Goal: Task Accomplishment & Management: Manage account settings

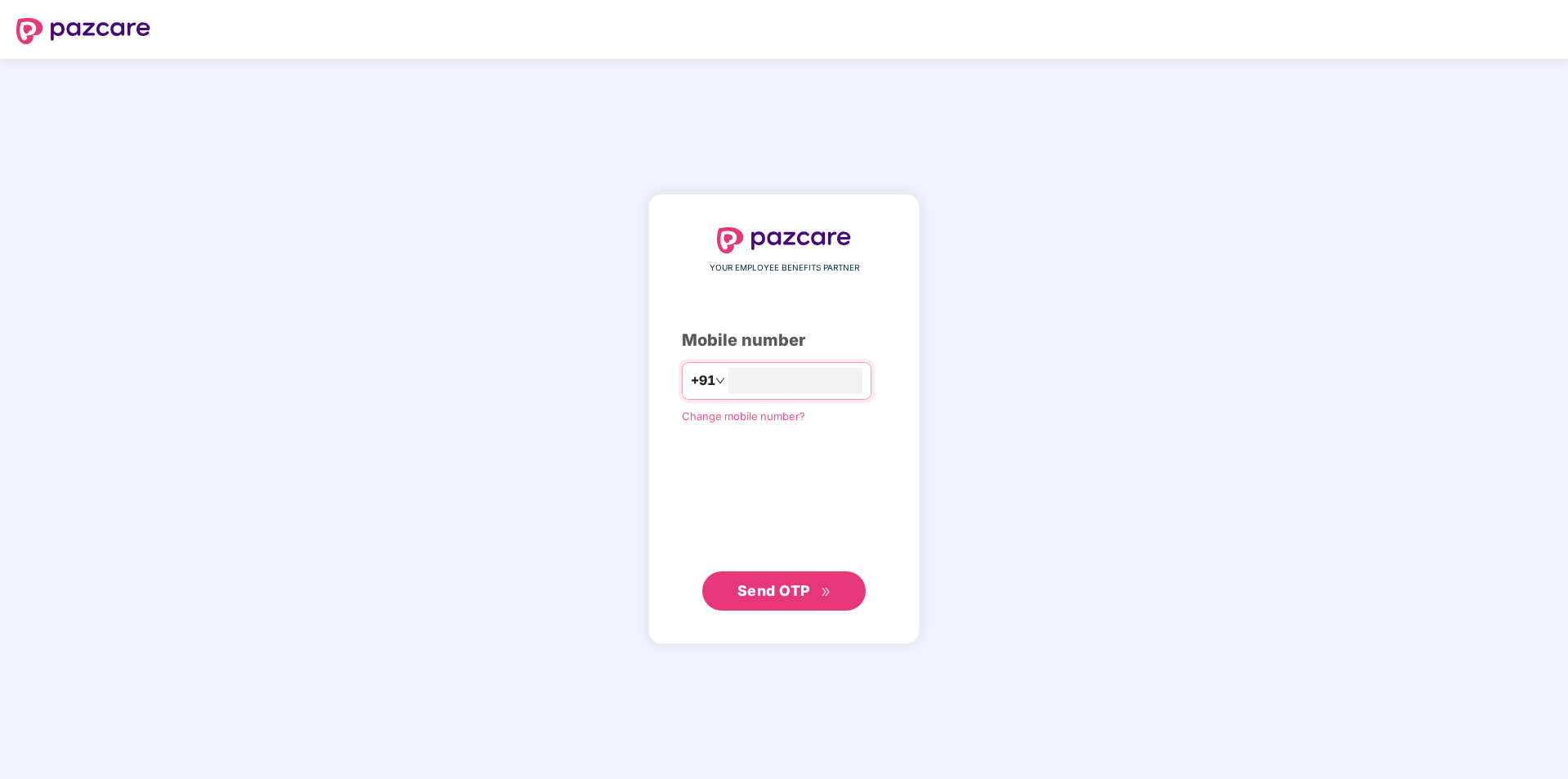
type input "**********"
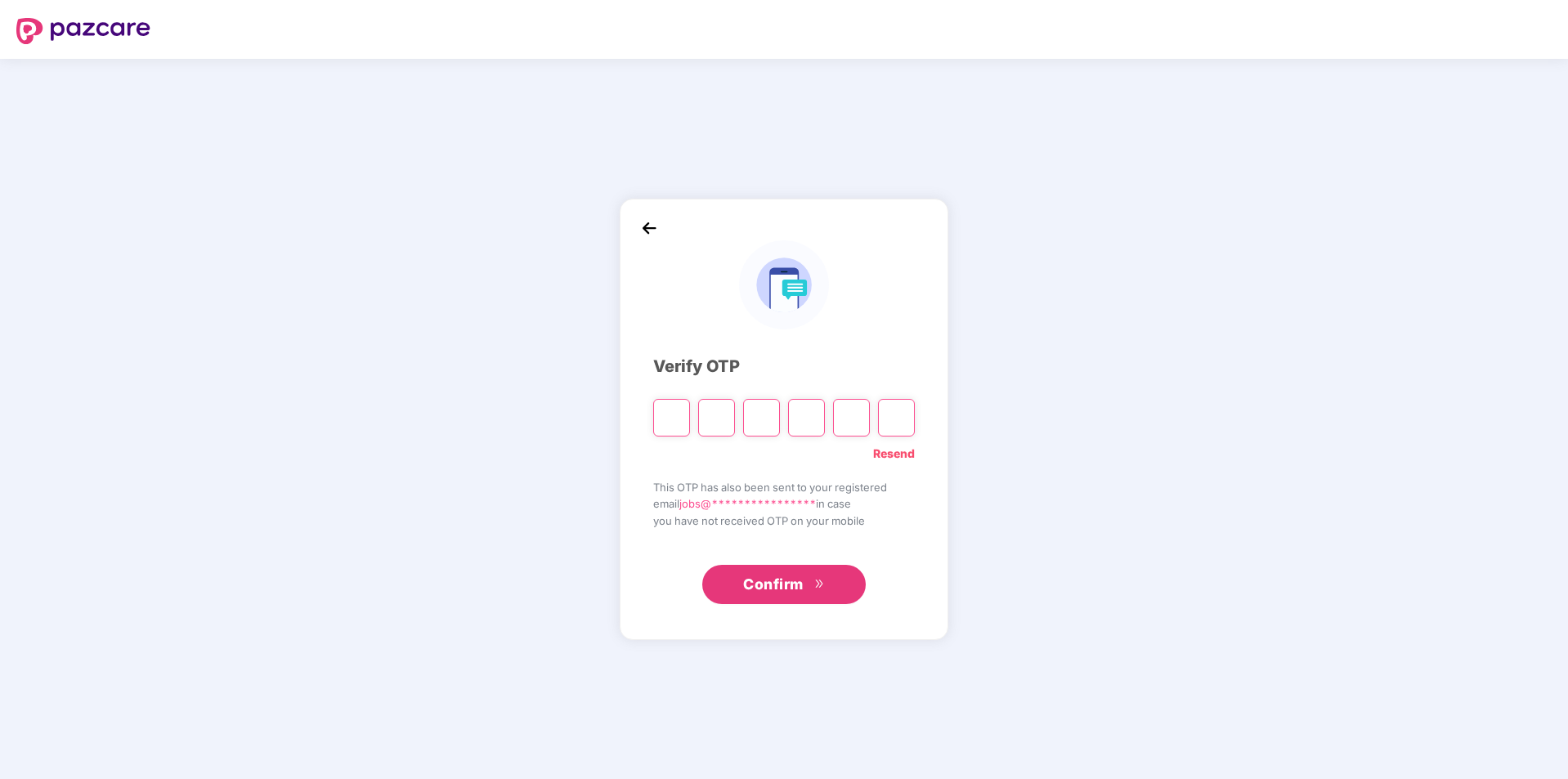
type input "*"
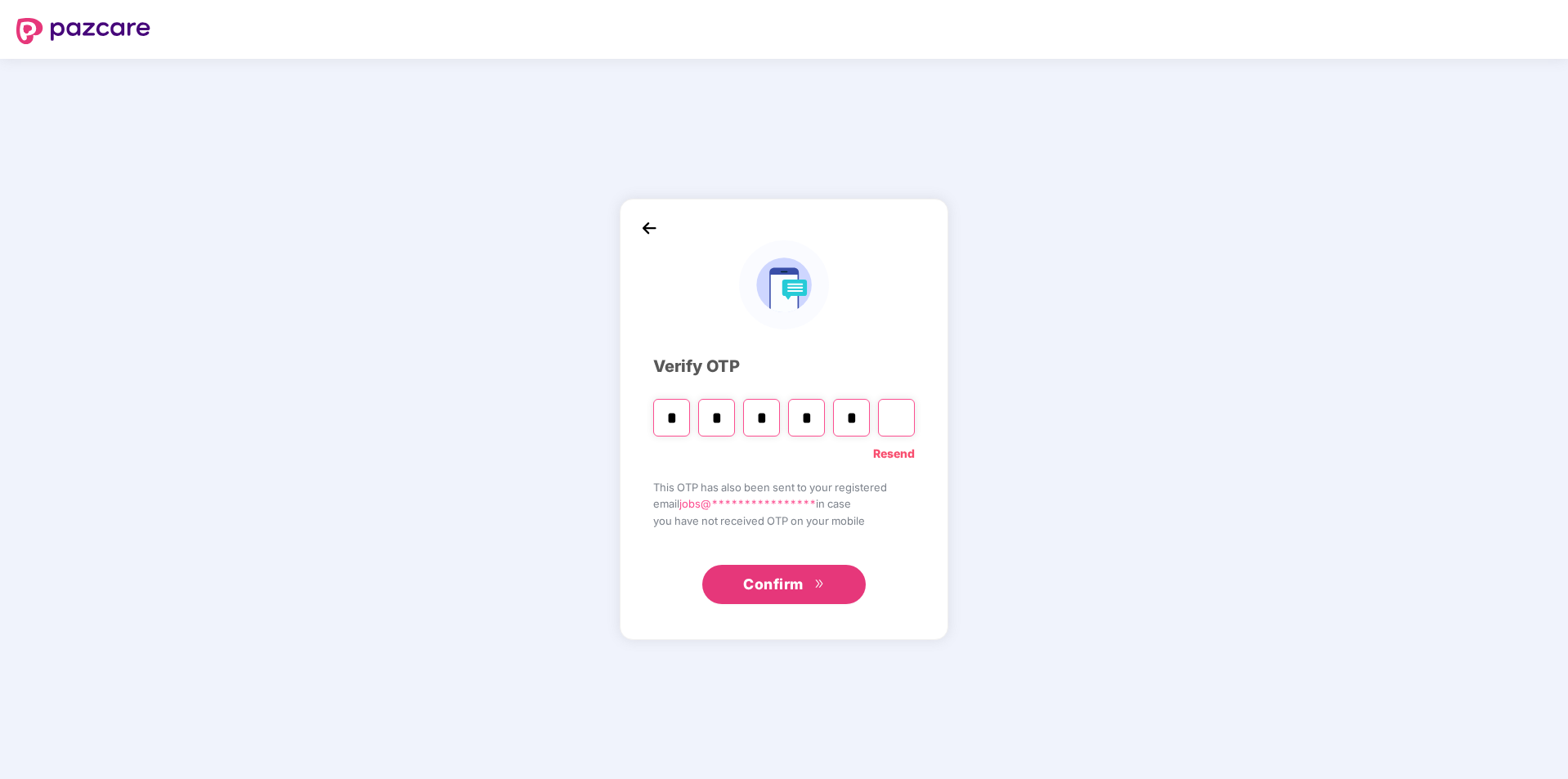
type input "*"
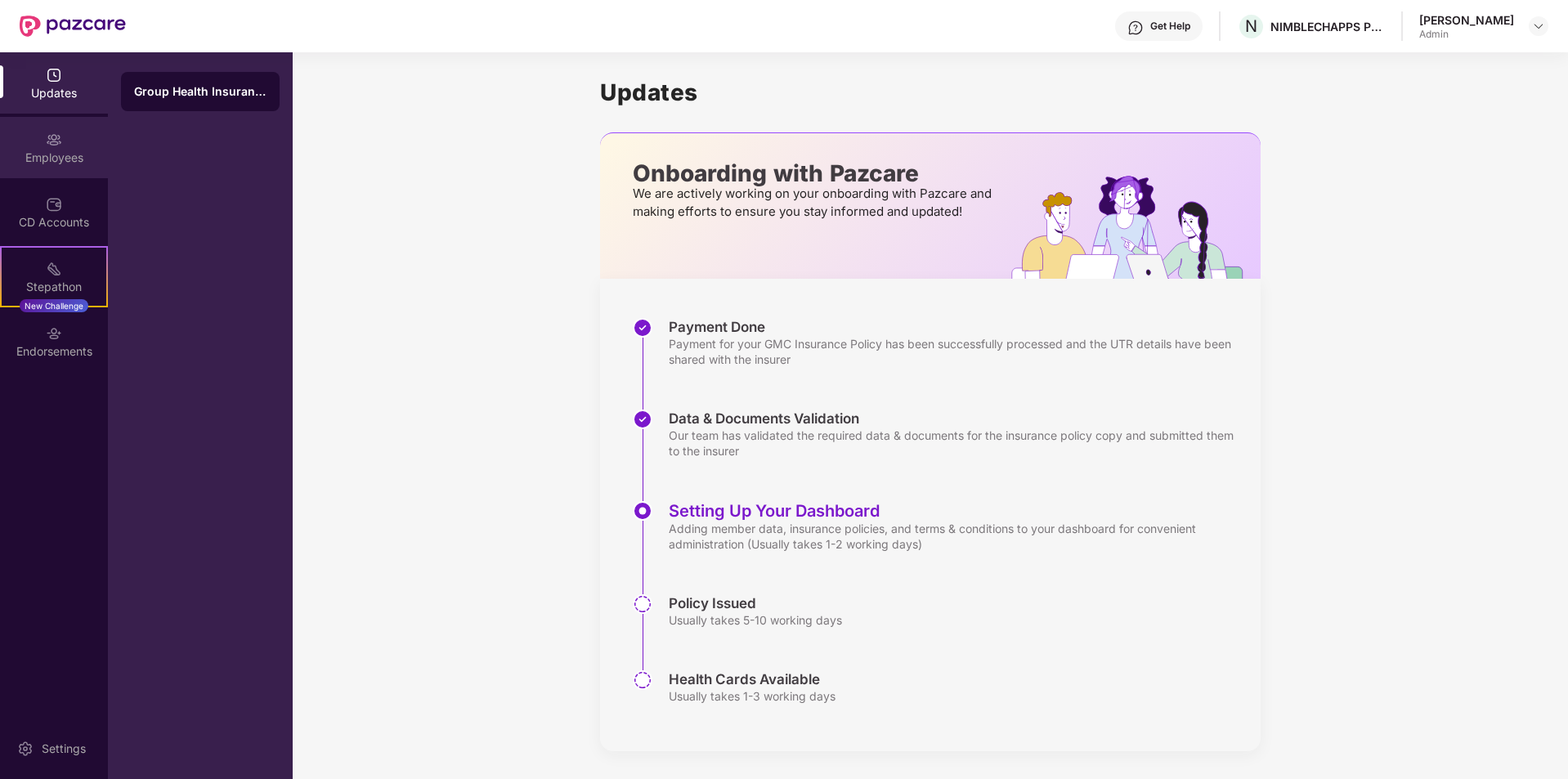
click at [61, 161] on div "Employees" at bounding box center [54, 158] width 108 height 16
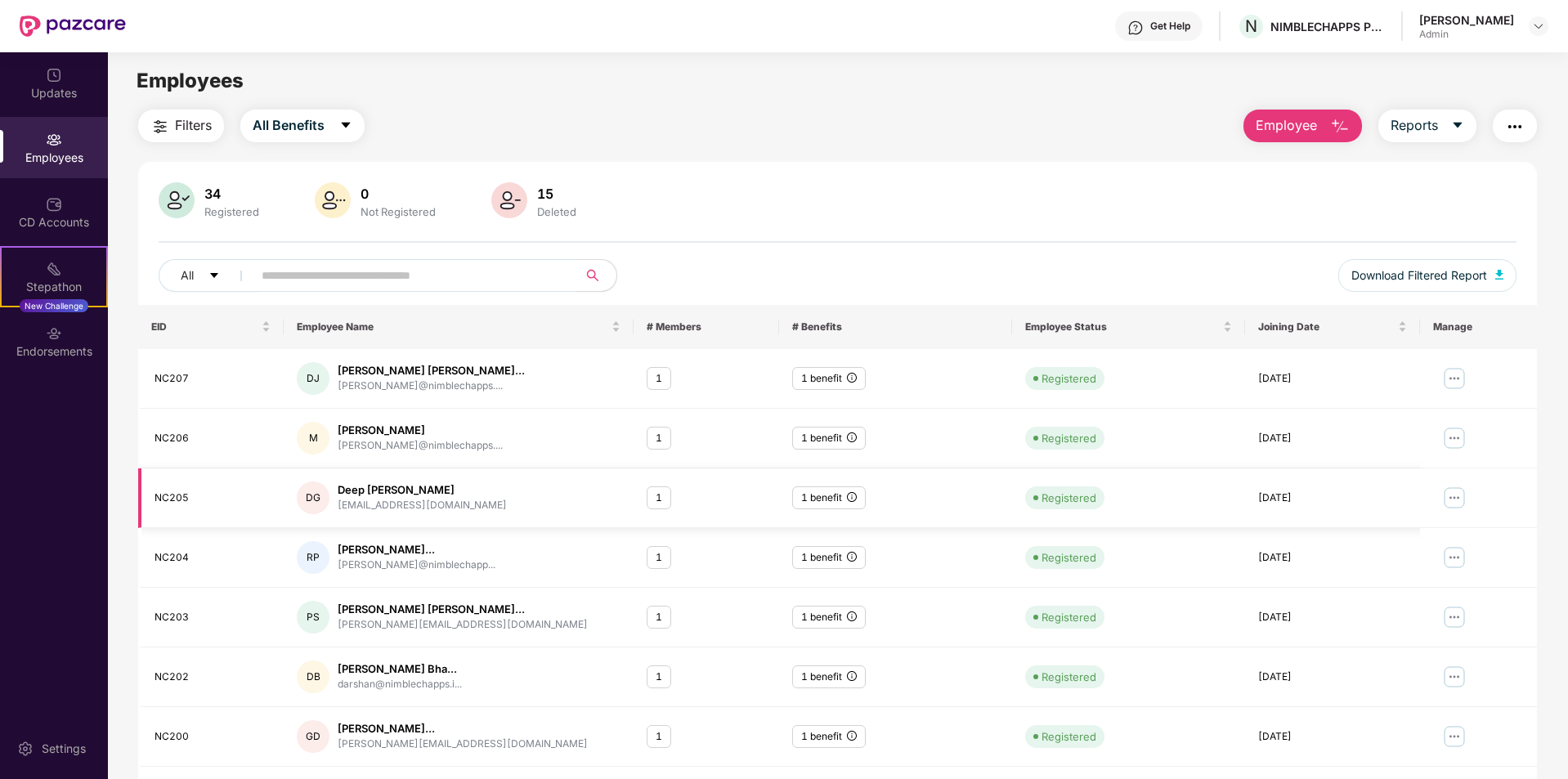
scroll to position [81, 0]
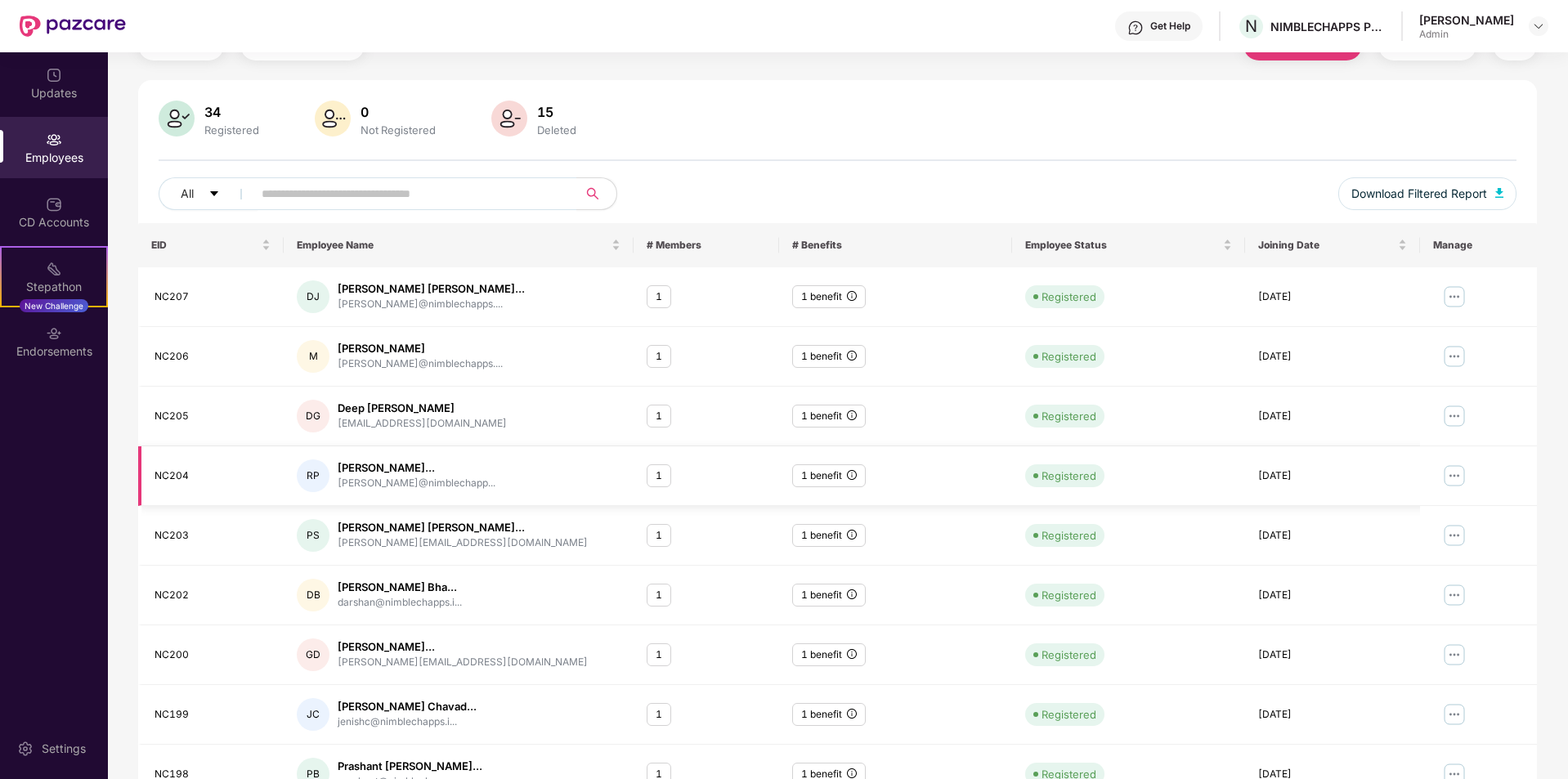
click at [1459, 474] on img at bounding box center [1454, 476] width 27 height 27
click at [629, 122] on div "34 Registered 0 Not Registered 15 Deleted" at bounding box center [837, 120] width 1358 height 39
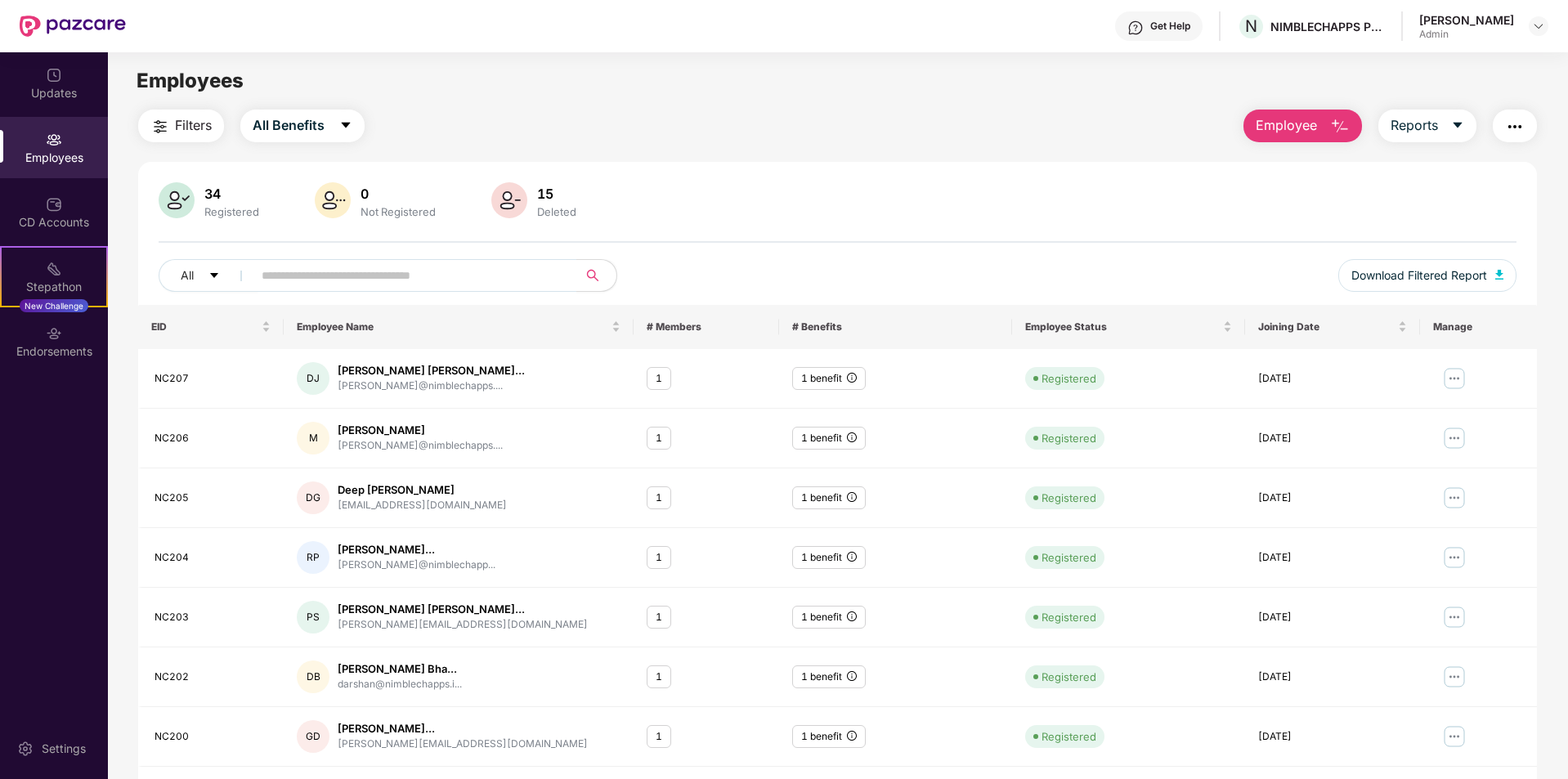
click at [1299, 119] on span "Employee" at bounding box center [1285, 125] width 61 height 20
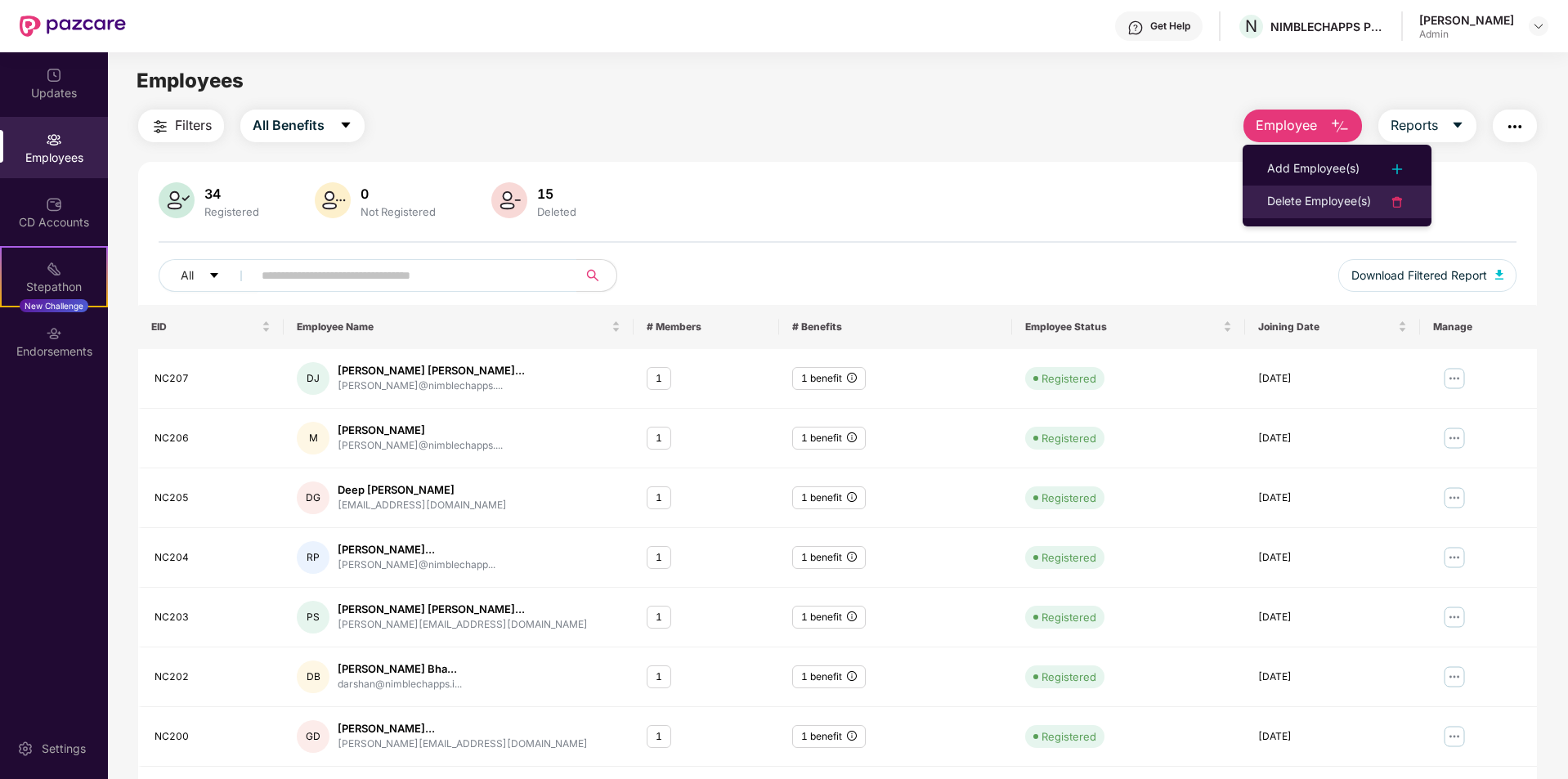
click at [1331, 199] on div "Delete Employee(s)" at bounding box center [1318, 201] width 103 height 19
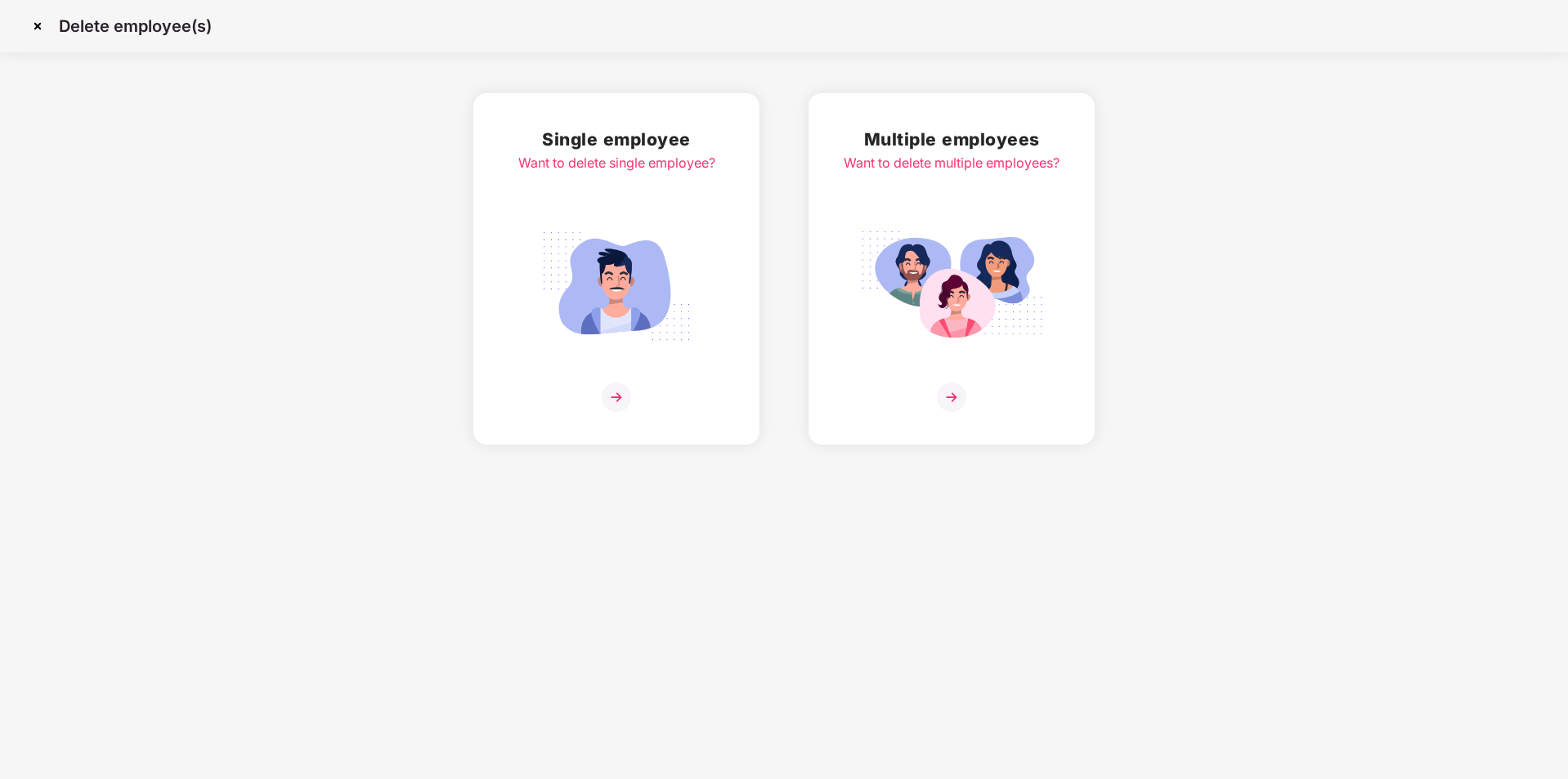
click at [622, 313] on img at bounding box center [617, 286] width 183 height 127
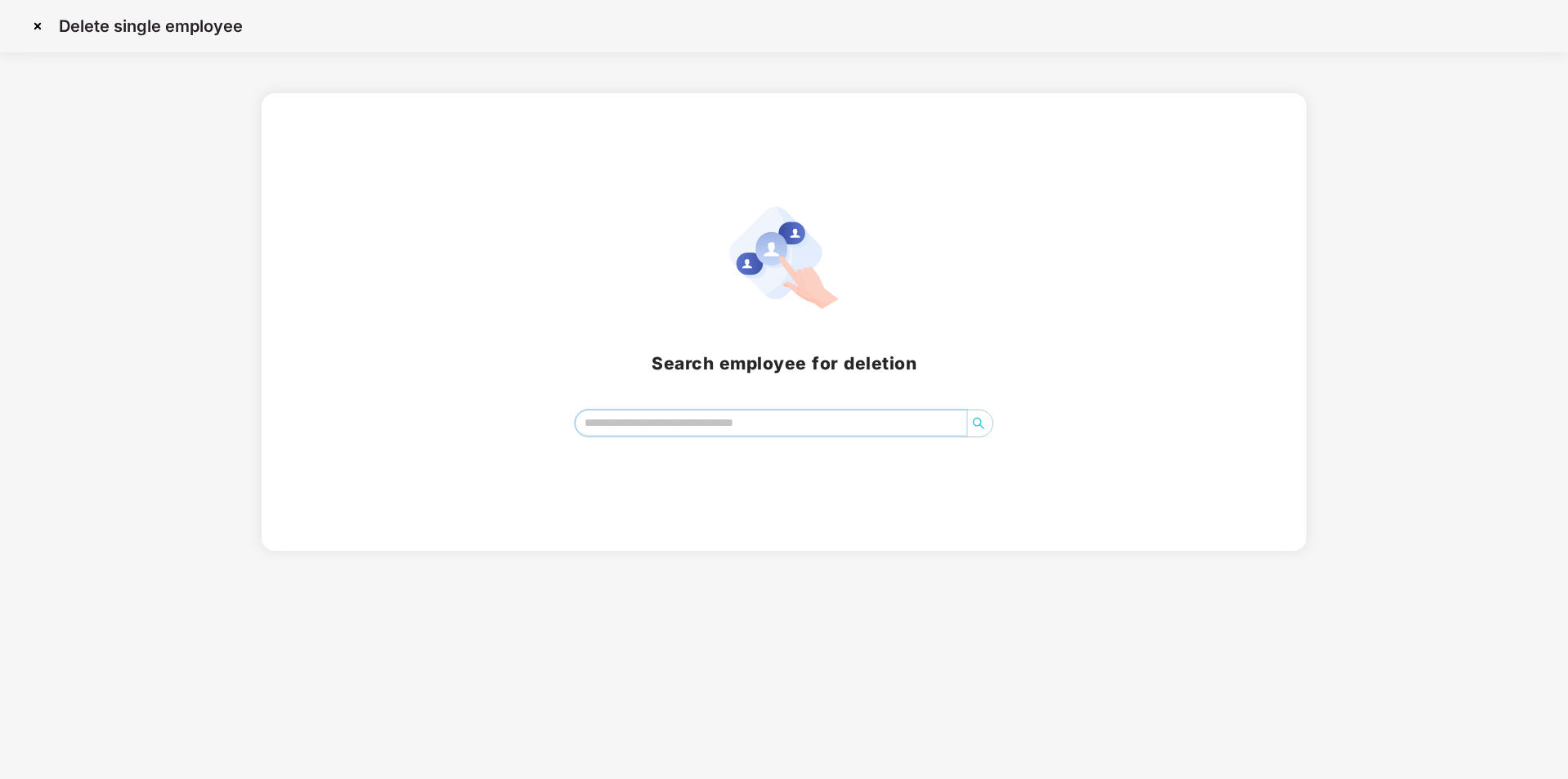
click at [644, 425] on input "search" at bounding box center [771, 423] width 392 height 25
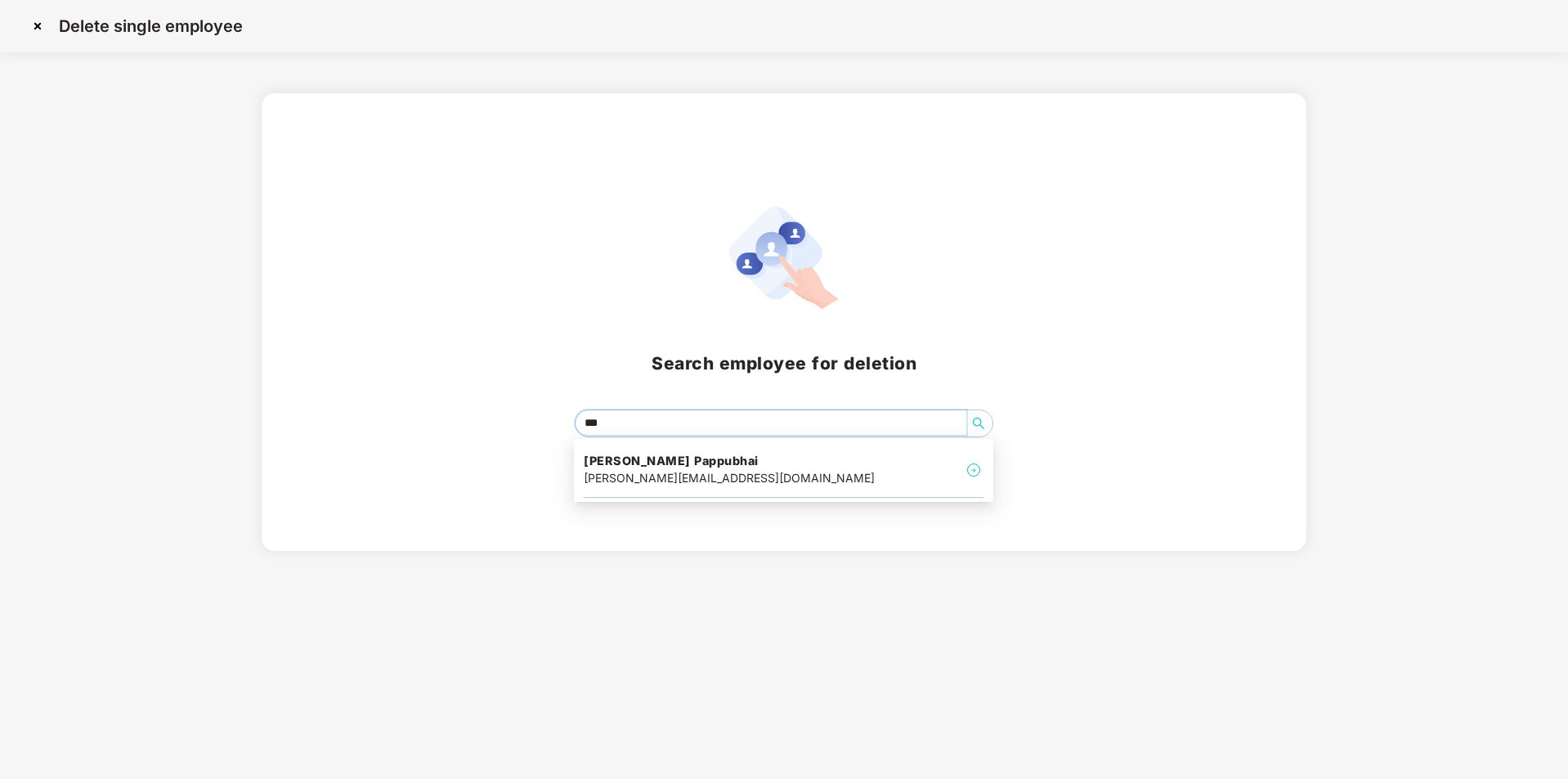
type input "****"
click at [690, 463] on h4 "[PERSON_NAME] Pappubhai" at bounding box center [729, 461] width 291 height 16
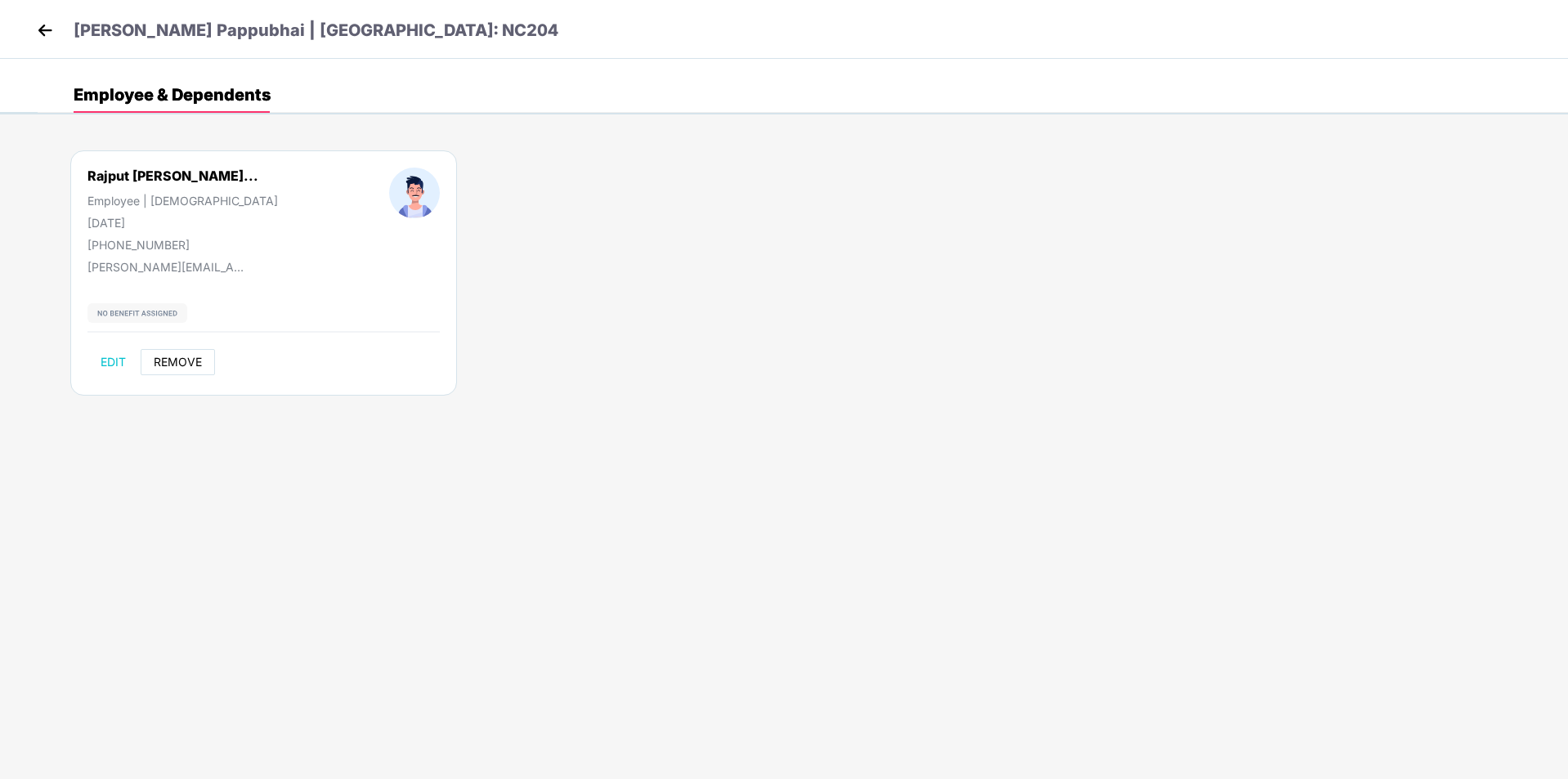
click at [182, 365] on span "REMOVE" at bounding box center [177, 362] width 48 height 13
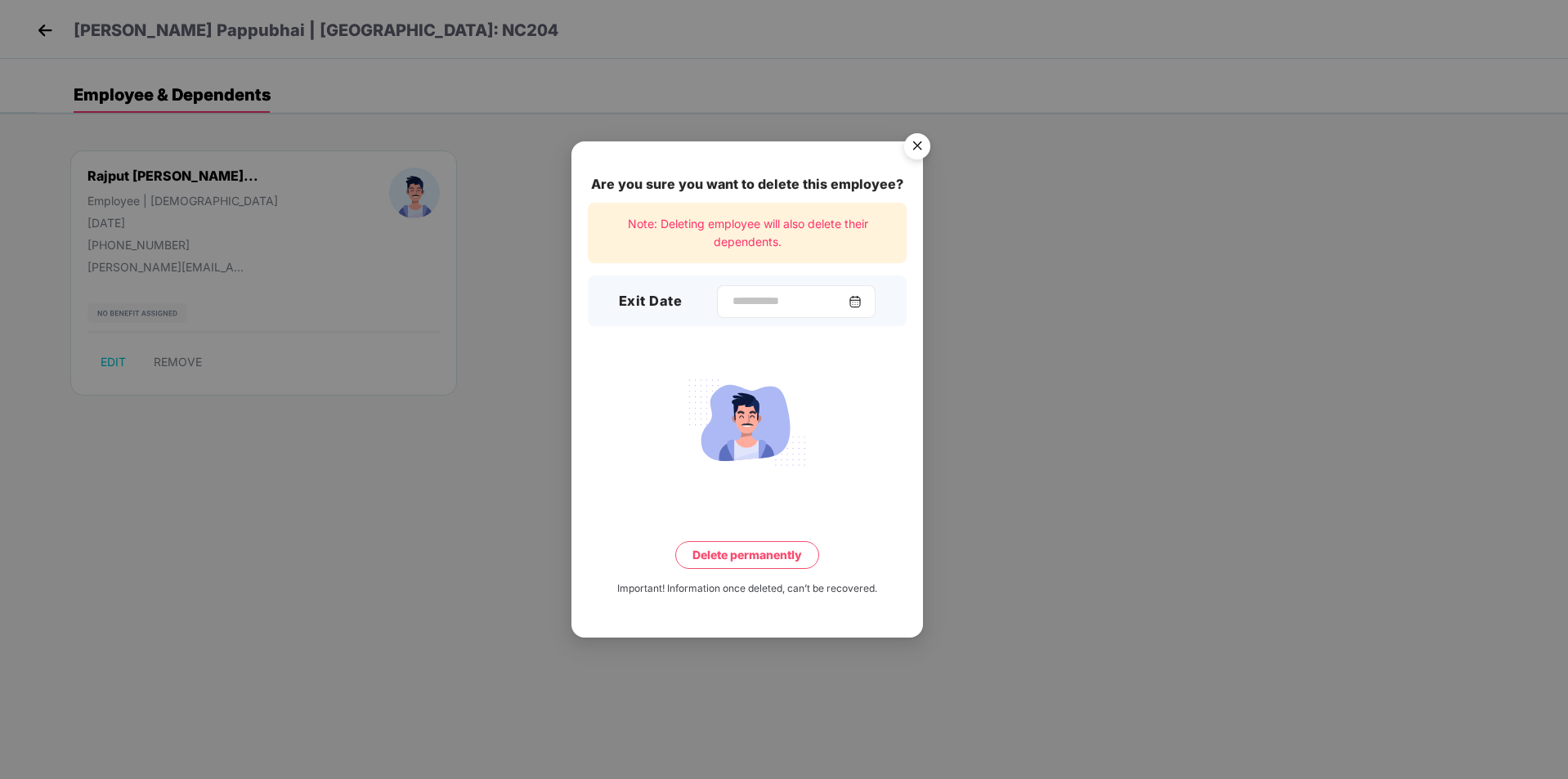
click at [765, 292] on div at bounding box center [796, 302] width 158 height 33
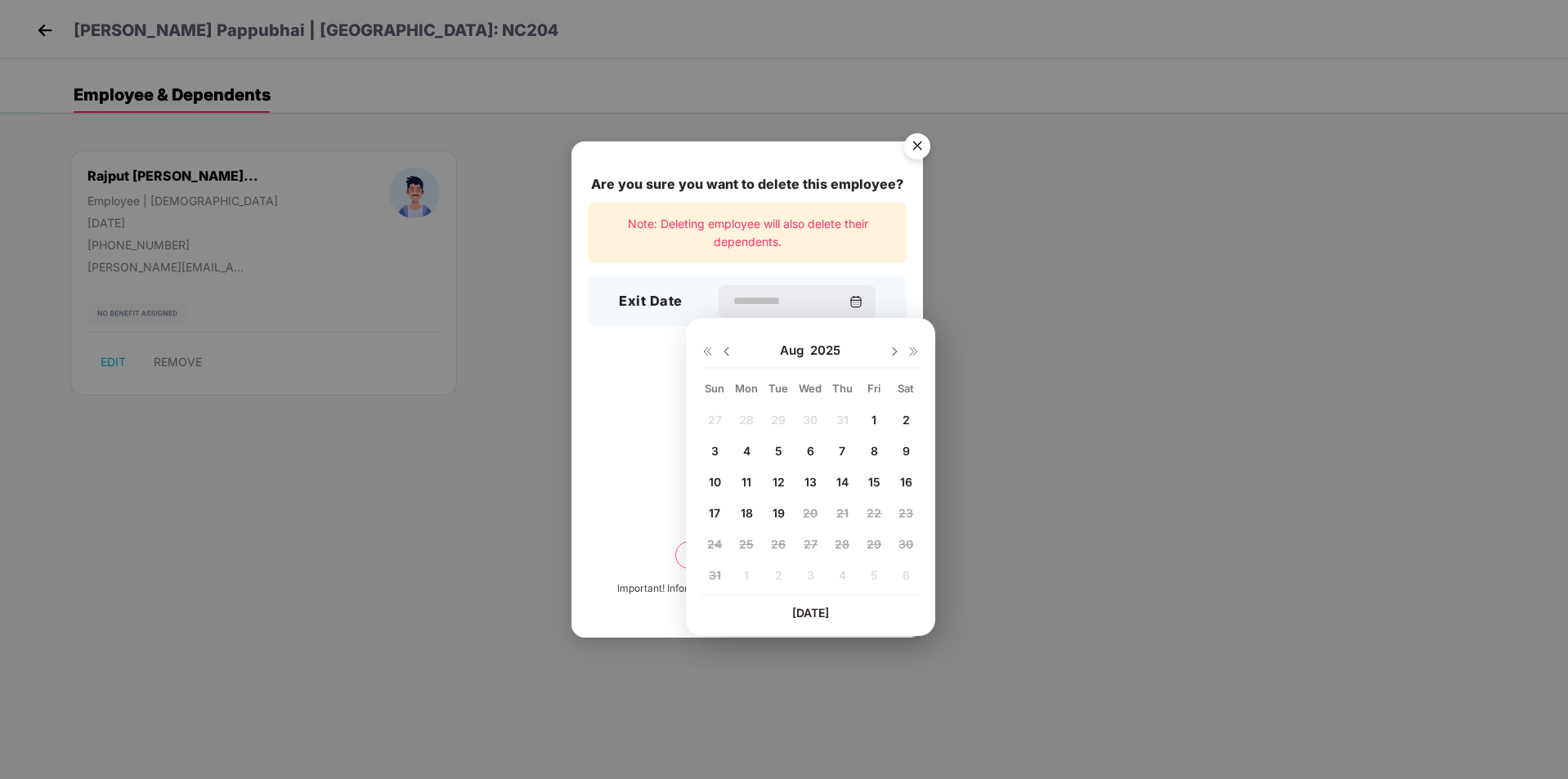
click at [920, 144] on img "Close" at bounding box center [917, 149] width 46 height 46
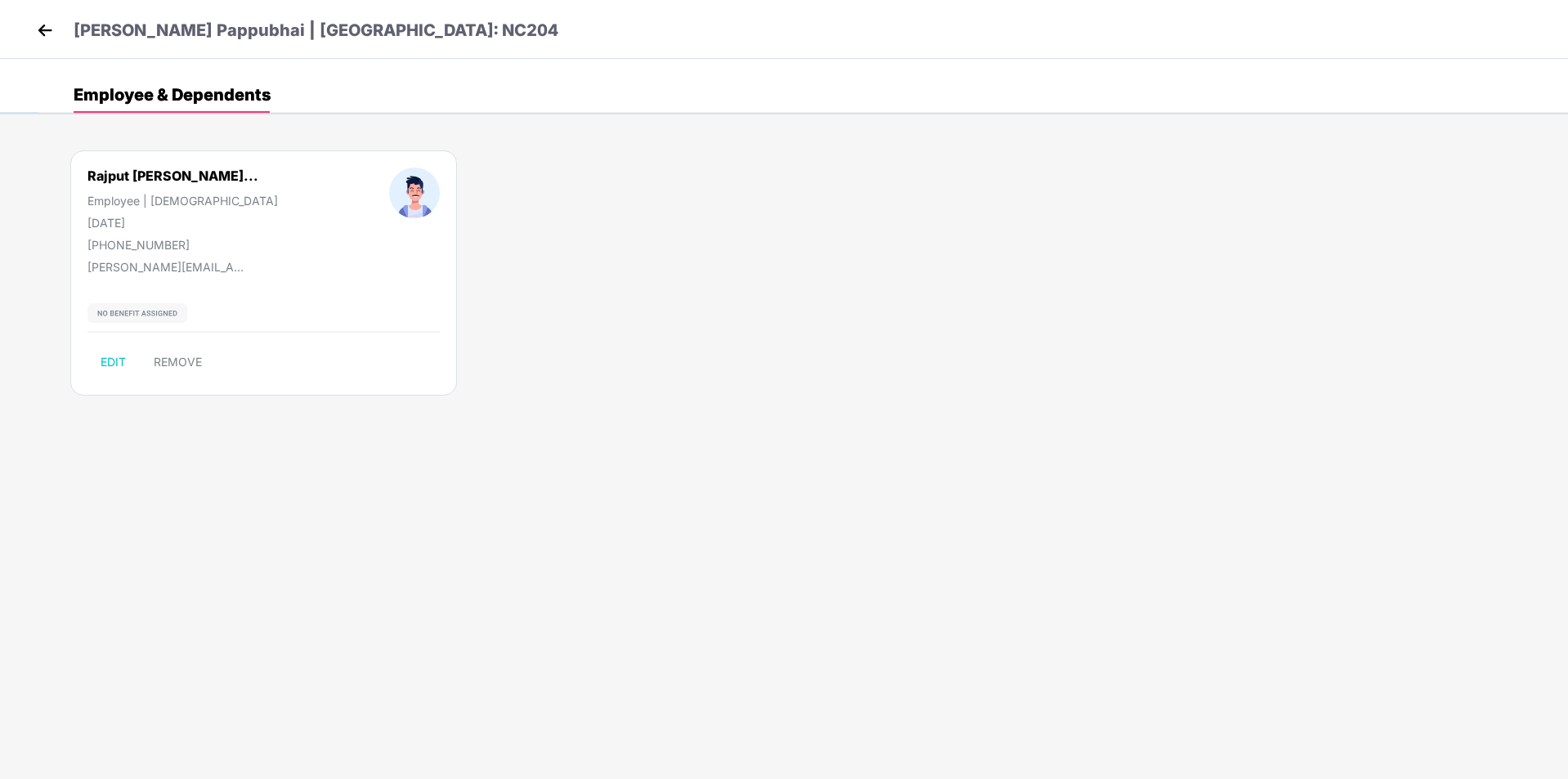
click at [49, 25] on img at bounding box center [45, 30] width 25 height 25
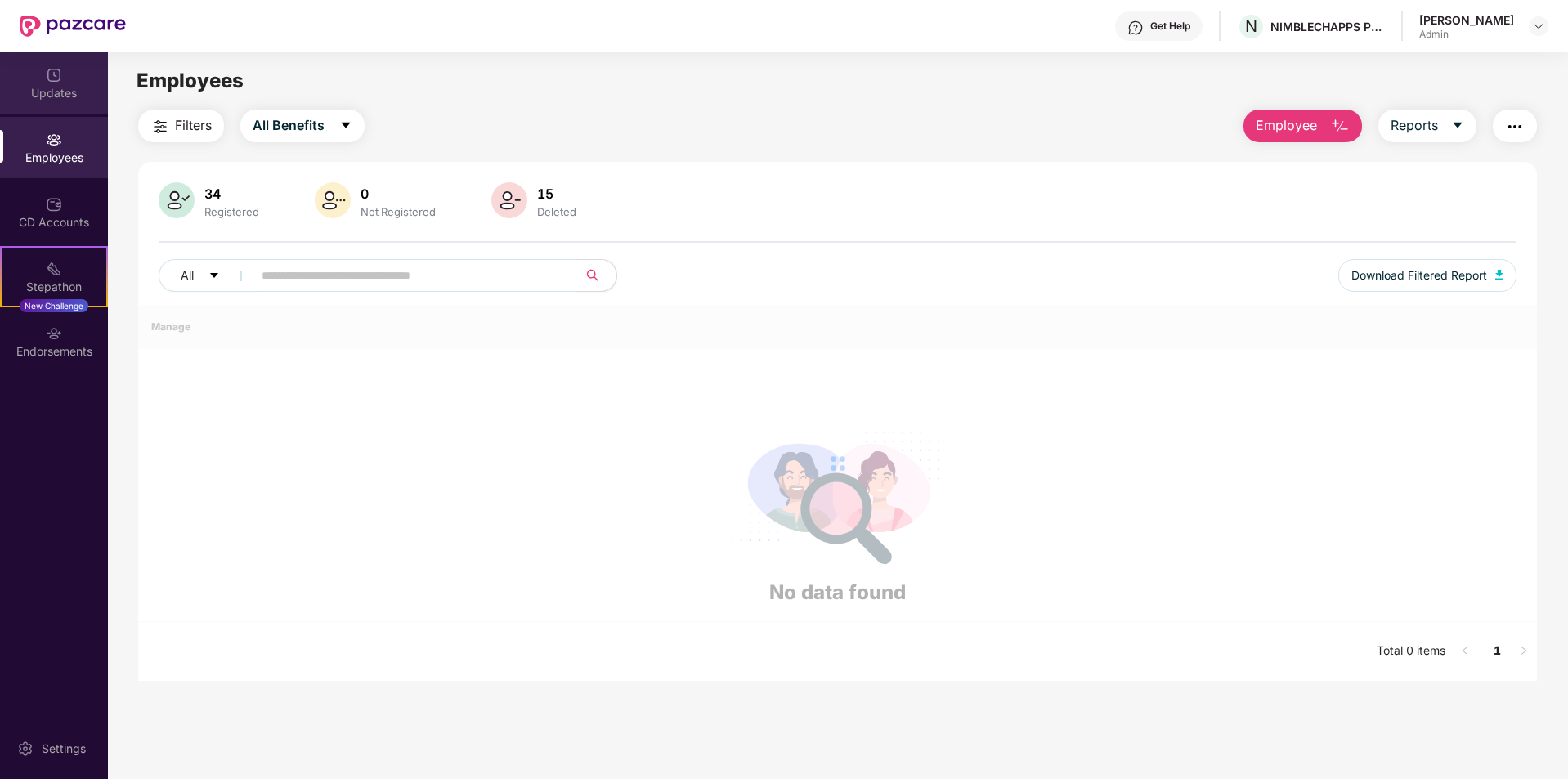
click at [73, 74] on div "Updates" at bounding box center [54, 82] width 108 height 61
